Goal: Transaction & Acquisition: Purchase product/service

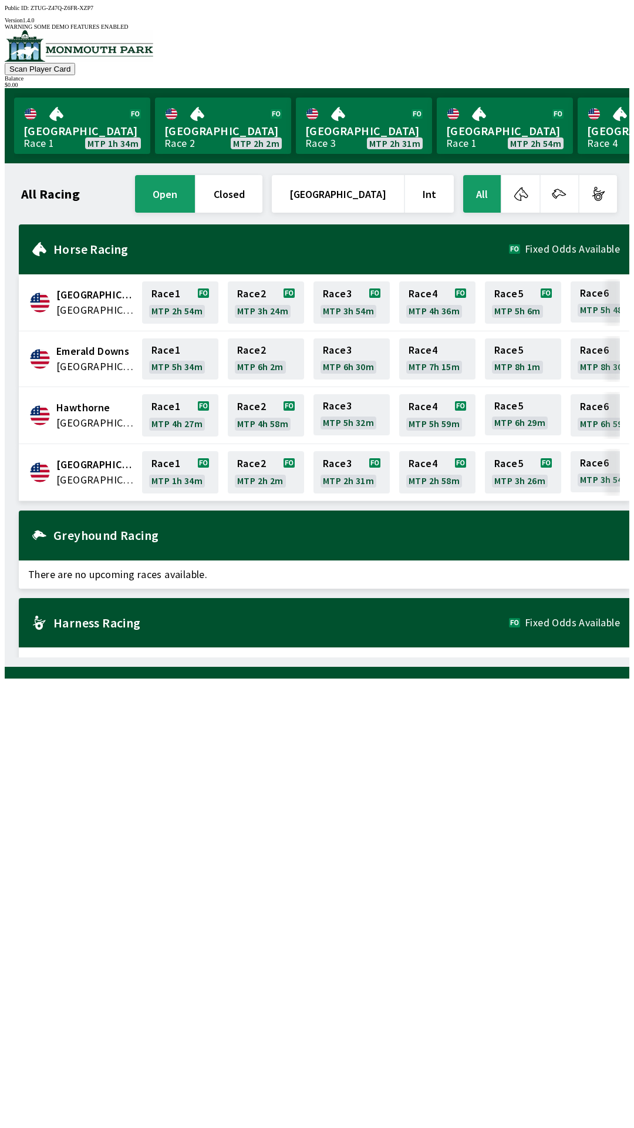
click at [257, 657] on div "All Racing open closed [GEOGRAPHIC_DATA] Int All [GEOGRAPHIC_DATA] [GEOGRAPHIC_…" at bounding box center [322, 415] width 616 height 485
click at [249, 657] on div "All Racing open closed [GEOGRAPHIC_DATA] Int All [GEOGRAPHIC_DATA] [GEOGRAPHIC_…" at bounding box center [322, 415] width 616 height 485
click at [604, 542] on div "Greyhound Racing" at bounding box center [324, 535] width 611 height 50
click at [68, 657] on div "All Racing open closed [GEOGRAPHIC_DATA] Int All [GEOGRAPHIC_DATA] [GEOGRAPHIC_…" at bounding box center [322, 415] width 616 height 485
click at [5, 335] on div "All Racing open closed [GEOGRAPHIC_DATA] Int All [GEOGRAPHIC_DATA] [GEOGRAPHIC_…" at bounding box center [317, 414] width 625 height 503
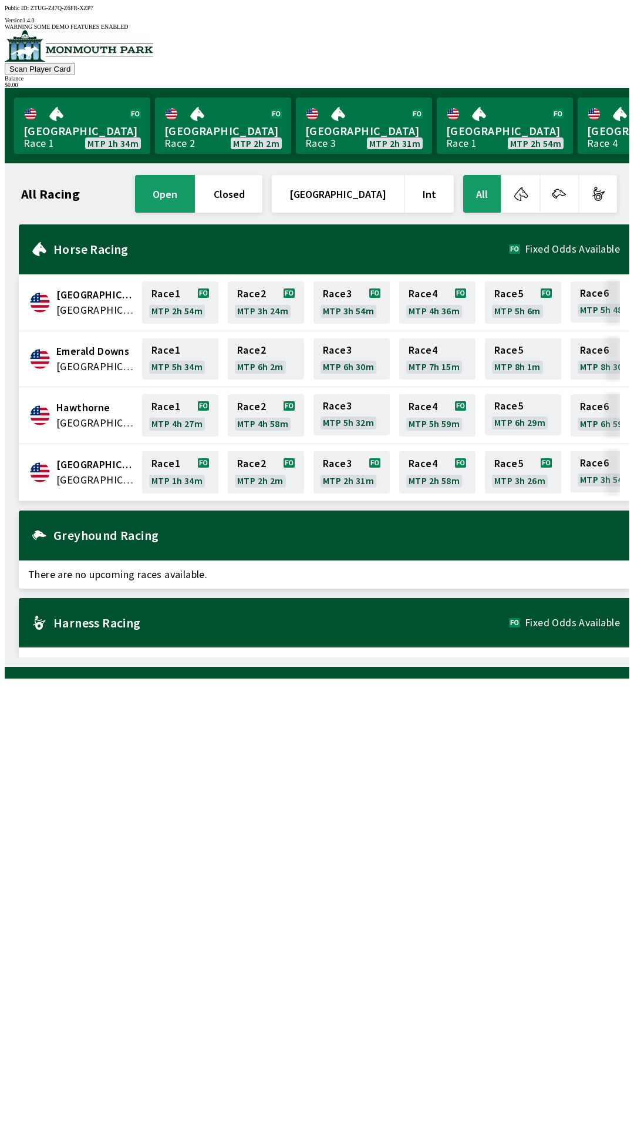
click at [205, 56] on div "Scan Player Card Balance $ 0.00" at bounding box center [317, 59] width 625 height 58
click at [560, 657] on div "All Racing open closed [GEOGRAPHIC_DATA] Int All [GEOGRAPHIC_DATA] [GEOGRAPHIC_…" at bounding box center [322, 415] width 616 height 485
click at [261, 657] on div "All Racing open closed [GEOGRAPHIC_DATA] Int All [GEOGRAPHIC_DATA] [GEOGRAPHIC_…" at bounding box center [322, 415] width 616 height 485
click at [160, 667] on div "All Racing open closed [GEOGRAPHIC_DATA] Int All [GEOGRAPHIC_DATA] [GEOGRAPHIC_…" at bounding box center [317, 414] width 625 height 503
click at [169, 469] on link "Race 1 MTP 1h 20m" at bounding box center [180, 472] width 76 height 42
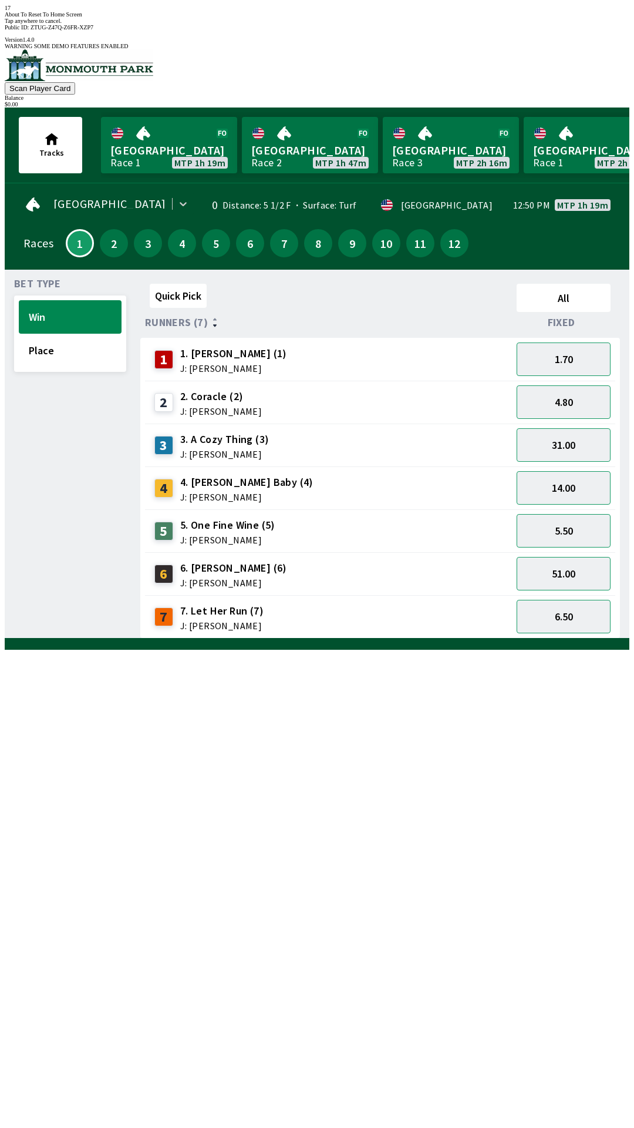
click at [345, 559] on div "6 6. [PERSON_NAME] (6) J: [PERSON_NAME]" at bounding box center [329, 573] width 358 height 29
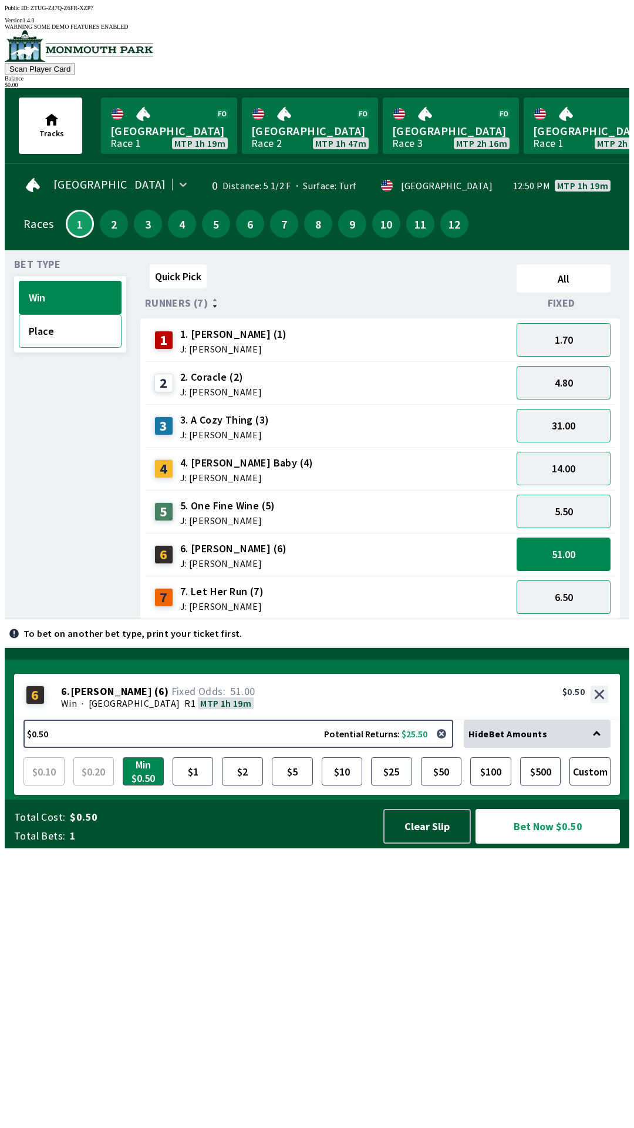
click at [62, 334] on button "Place" at bounding box center [70, 330] width 103 height 33
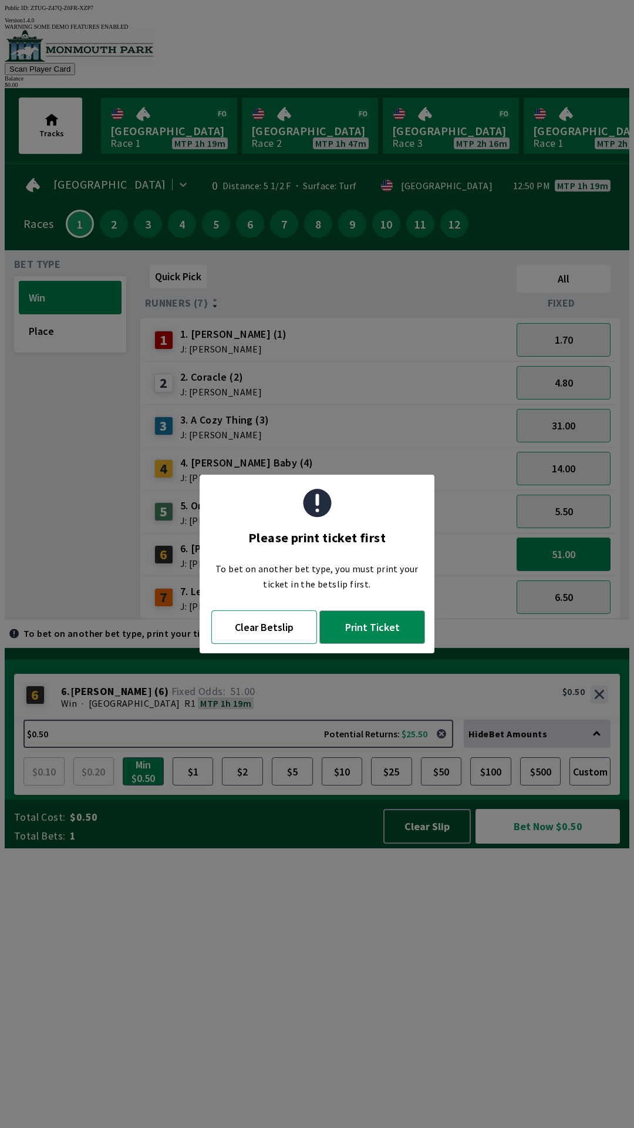
click at [266, 627] on button "Clear Betslip" at bounding box center [264, 626] width 106 height 33
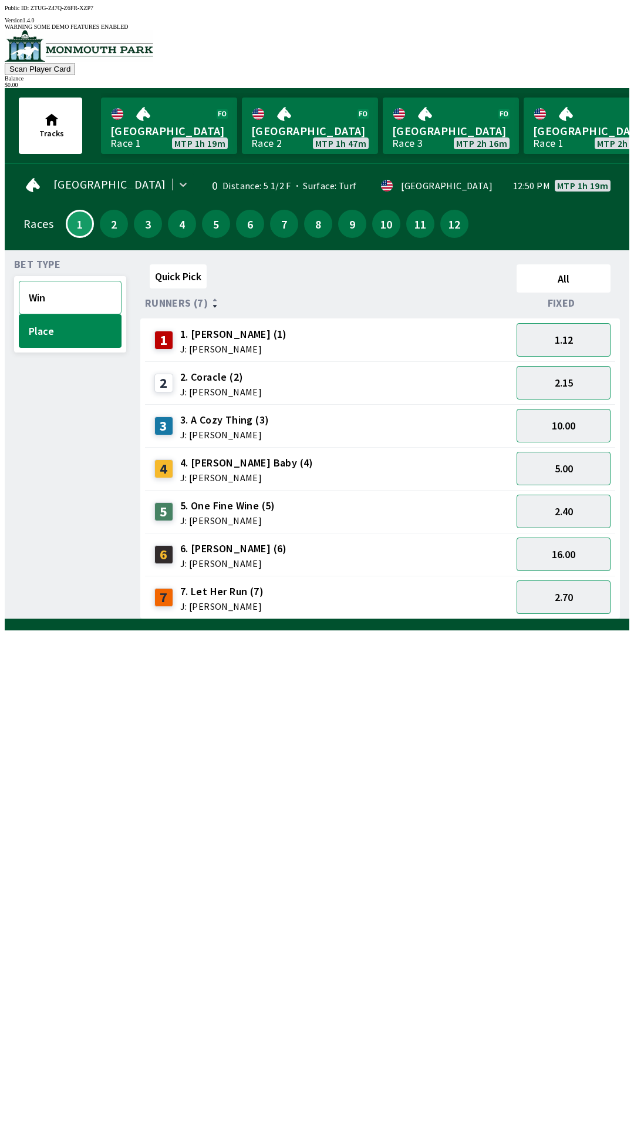
click at [66, 289] on button "Win" at bounding box center [70, 297] width 103 height 33
